Goal: Transaction & Acquisition: Purchase product/service

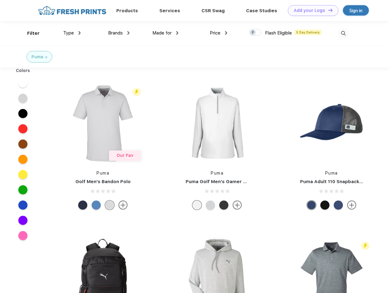
click at [310, 10] on link "Add your Logo Design Tool" at bounding box center [313, 10] width 50 height 11
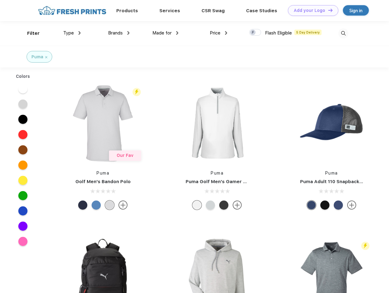
click at [0, 0] on div "Design Tool" at bounding box center [0, 0] width 0 height 0
click at [327, 10] on link "Add your Logo Design Tool" at bounding box center [313, 10] width 50 height 11
click at [29, 33] on div "Filter" at bounding box center [33, 33] width 13 height 7
click at [72, 33] on span "Type" at bounding box center [68, 32] width 11 height 5
click at [119, 33] on span "Brands" at bounding box center [115, 32] width 15 height 5
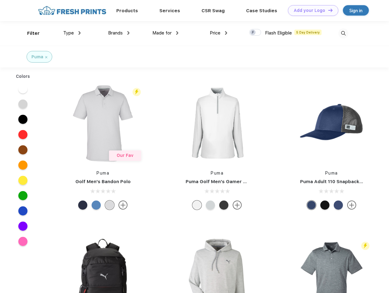
click at [165, 33] on span "Made for" at bounding box center [161, 32] width 19 height 5
click at [218, 33] on span "Price" at bounding box center [215, 32] width 11 height 5
click at [255, 33] on div at bounding box center [255, 32] width 12 height 7
click at [253, 33] on input "checkbox" at bounding box center [251, 31] width 4 height 4
click at [343, 33] on img at bounding box center [343, 33] width 10 height 10
